Goal: Feedback & Contribution: Contribute content

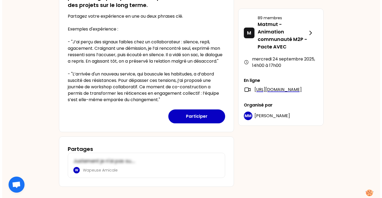
scroll to position [194, 0]
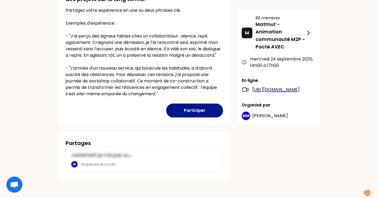
click at [197, 109] on button "Participer" at bounding box center [194, 110] width 57 height 14
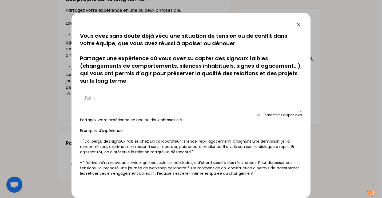
click at [134, 100] on textarea at bounding box center [191, 102] width 222 height 22
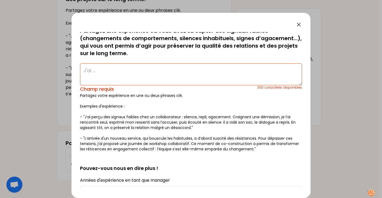
scroll to position [24, 0]
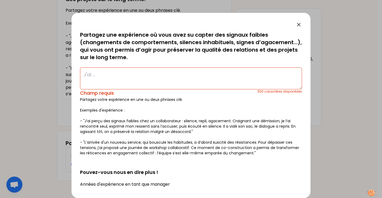
drag, startPoint x: 243, startPoint y: 34, endPoint x: 239, endPoint y: 39, distance: 5.7
click at [239, 39] on p "Vous avez sans doute déjà vécu une situation de tension ou de conflit dans votr…" at bounding box center [191, 35] width 222 height 52
click at [103, 69] on textarea at bounding box center [191, 78] width 222 height 22
click at [144, 76] on textarea at bounding box center [191, 78] width 222 height 22
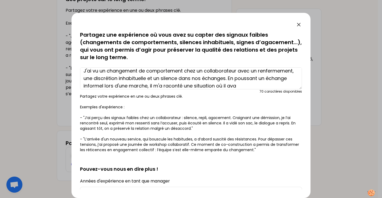
scroll to position [11, 0]
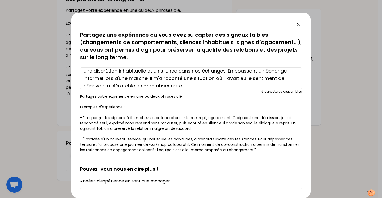
drag, startPoint x: 202, startPoint y: 77, endPoint x: 159, endPoint y: 77, distance: 43.8
click at [159, 77] on textarea "J'ai vu un changement de comportement chez un collaborateur avec un renfermemen…" at bounding box center [191, 78] width 222 height 22
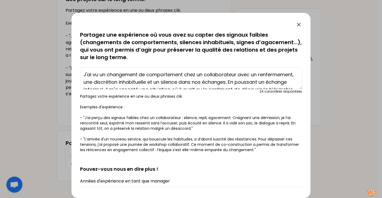
drag, startPoint x: 107, startPoint y: 78, endPoint x: 267, endPoint y: 80, distance: 160.3
click at [267, 80] on textarea "J'ai vu un changement de comportement chez un collaborateur avec un renfermemen…" at bounding box center [191, 78] width 222 height 22
drag, startPoint x: 185, startPoint y: 82, endPoint x: 157, endPoint y: 82, distance: 28.3
click at [157, 82] on textarea "J'ai vu un changement de comportement chez un collaborateur avec un renfermemen…" at bounding box center [191, 78] width 222 height 22
drag, startPoint x: 235, startPoint y: 82, endPoint x: 188, endPoint y: 82, distance: 46.7
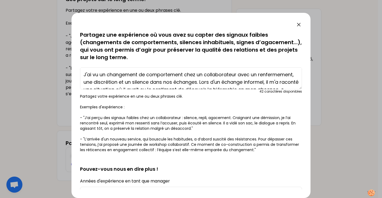
click at [188, 82] on textarea "J'ai vu un changement de comportement chez un collaborateur avec un renfermemen…" at bounding box center [191, 78] width 222 height 22
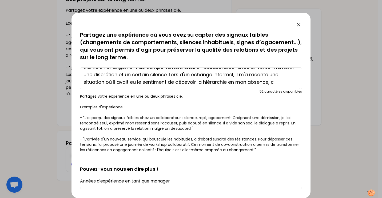
scroll to position [15, 0]
click at [129, 82] on textarea "J'ai vu un changement de comportement chez un collaborateur avec un renfermemen…" at bounding box center [191, 78] width 222 height 22
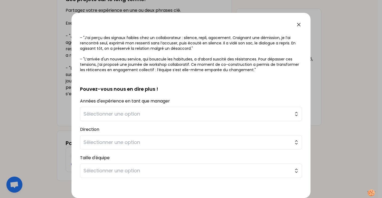
scroll to position [104, 0]
type textarea "J'ai vu un changement de comportement chez un collaborateur avec un renfermemen…"
click at [219, 110] on span "Sélectionner une option" at bounding box center [188, 113] width 208 height 7
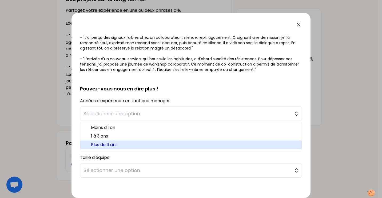
click at [144, 145] on span "Plus de 3 ans" at bounding box center [194, 144] width 207 height 6
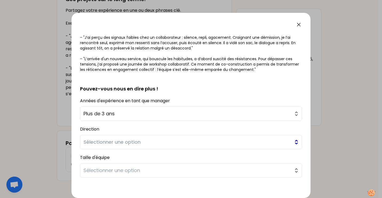
click at [155, 142] on span "Sélectionner une option" at bounding box center [188, 141] width 208 height 7
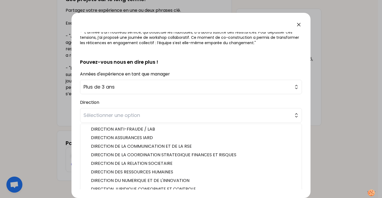
scroll to position [142, 0]
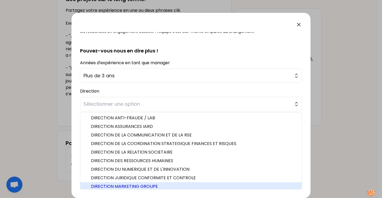
click at [151, 188] on li "DIRECTION MARKETING GROUPE" at bounding box center [191, 186] width 222 height 9
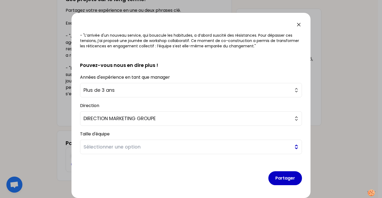
click at [145, 150] on span "Sélectionner une option" at bounding box center [188, 146] width 208 height 7
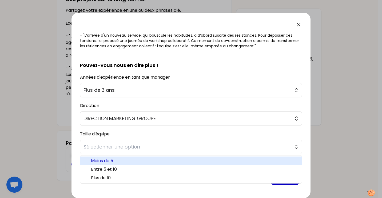
click at [137, 159] on span "Moins de 5" at bounding box center [194, 160] width 207 height 6
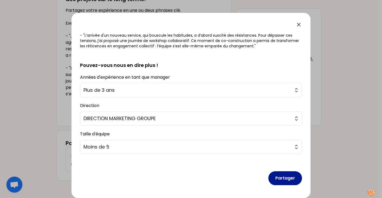
click at [285, 180] on button "Partager" at bounding box center [286, 178] width 34 height 14
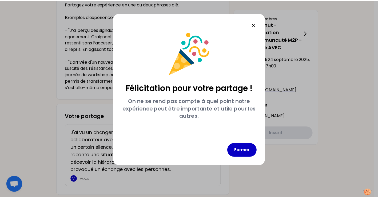
scroll to position [0, 0]
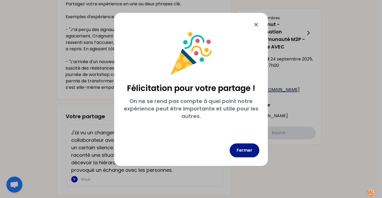
click at [252, 150] on button "Fermer" at bounding box center [245, 150] width 30 height 14
